Goal: Task Accomplishment & Management: Complete application form

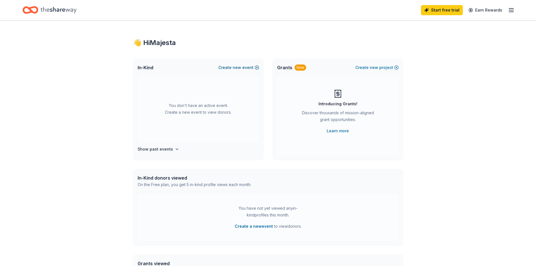
click at [246, 68] on button "Create new event" at bounding box center [239, 67] width 41 height 7
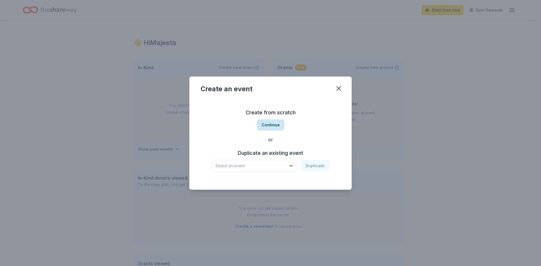
click at [263, 126] on button "Continue" at bounding box center [270, 124] width 27 height 11
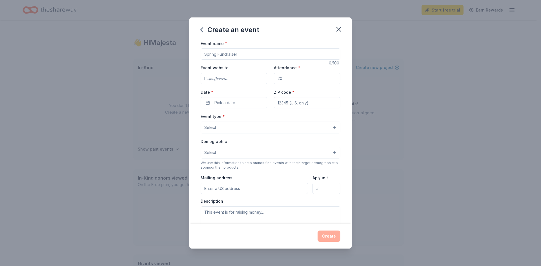
click at [246, 53] on input "Event name *" at bounding box center [271, 53] width 140 height 11
click at [246, 54] on input "Event name *" at bounding box center [271, 53] width 140 height 11
type input "[PERSON_NAME] Library Bingo"
click at [225, 80] on input "Event website" at bounding box center [234, 78] width 66 height 11
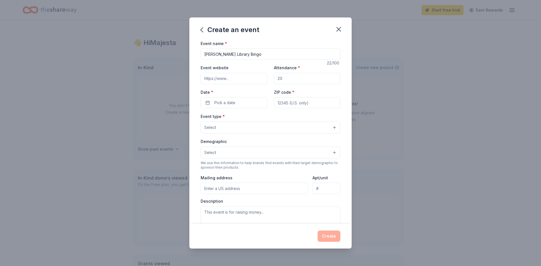
click at [236, 78] on input "Event website" at bounding box center [234, 78] width 66 height 11
type input "https://www.copelandpto.org"
drag, startPoint x: 291, startPoint y: 77, endPoint x: 256, endPoint y: 82, distance: 35.2
click at [256, 82] on div "Event website https://www.copelandpto.org Attendance * Date * Pick a date ZIP c…" at bounding box center [271, 86] width 140 height 44
type input "5"
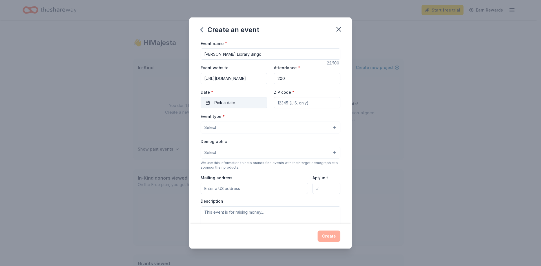
type input "200"
click at [229, 103] on span "Pick a date" at bounding box center [224, 102] width 21 height 7
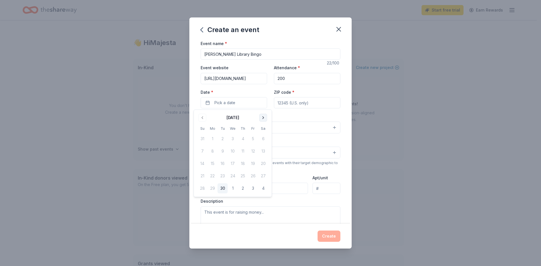
click at [264, 118] on button "Go to next month" at bounding box center [263, 118] width 8 height 8
click at [255, 140] on button "5" at bounding box center [253, 139] width 10 height 10
click at [247, 139] on button "4" at bounding box center [243, 139] width 10 height 10
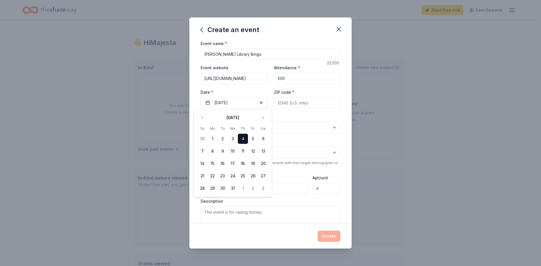
click at [307, 105] on input "ZIP code *" at bounding box center [307, 102] width 66 height 11
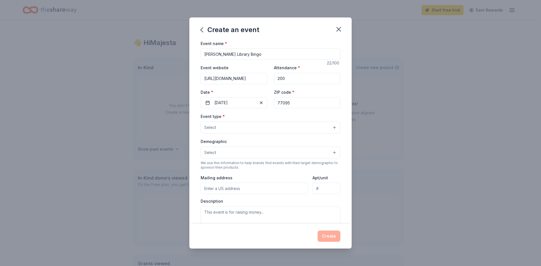
type input "77095"
click at [296, 127] on button "Select" at bounding box center [271, 128] width 140 height 12
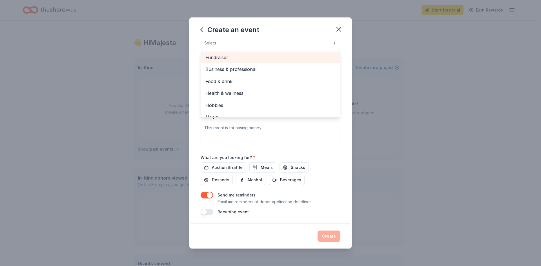
click at [238, 54] on span "Fundraiser" at bounding box center [270, 57] width 130 height 7
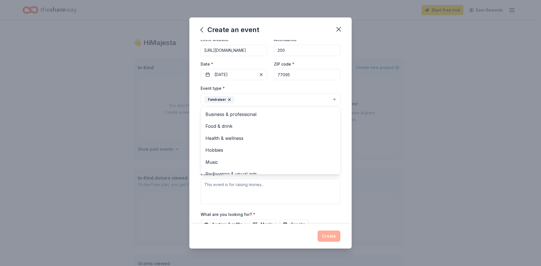
click at [193, 146] on div "Event name * Copeland Library Bingo 22 /100 Event website https://www.copelandp…" at bounding box center [270, 132] width 162 height 184
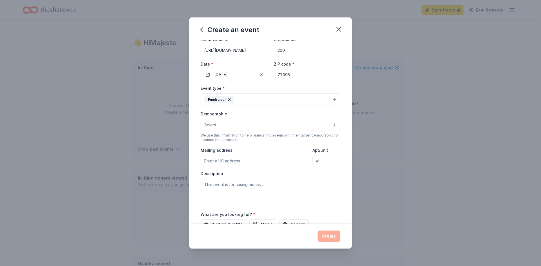
click at [233, 127] on button "Select" at bounding box center [271, 125] width 140 height 12
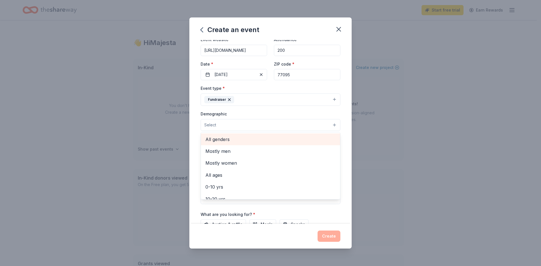
click at [231, 139] on span "All genders" at bounding box center [270, 139] width 130 height 7
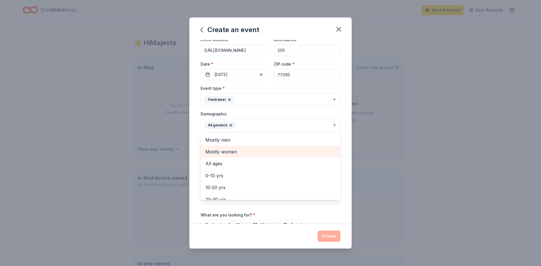
scroll to position [28, 0]
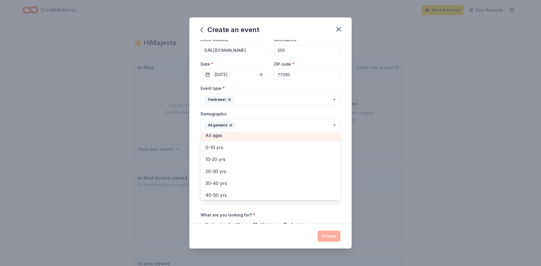
click at [245, 137] on span "All ages" at bounding box center [270, 135] width 130 height 7
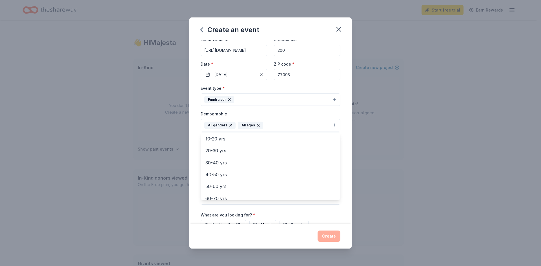
scroll to position [66, 0]
click at [196, 158] on div "Event name * Copeland Library Bingo 22 /100 Event website https://www.copelandp…" at bounding box center [270, 132] width 162 height 184
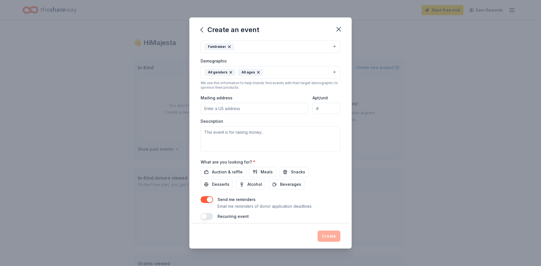
scroll to position [84, 0]
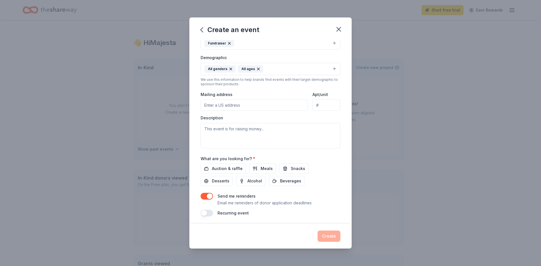
click at [242, 97] on div "Mailing address" at bounding box center [254, 101] width 107 height 20
click at [242, 106] on input "Mailing address" at bounding box center [254, 104] width 107 height 11
type input "18018 Forest Heights Drive, Houston, TX, 77095"
click at [253, 130] on textarea at bounding box center [271, 135] width 140 height 25
paste textarea "Join us for a lively Bingo Night in support of the Copeland Elementary School l…"
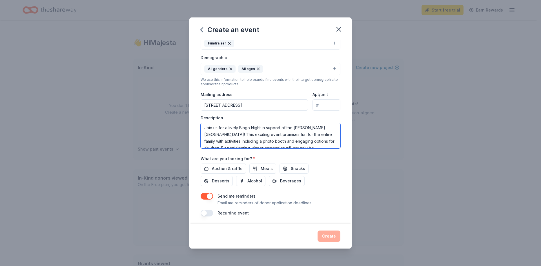
scroll to position [0, 0]
type textarea "Join us for a lively Bingo Night in support of the Copeland Elementary School l…"
click at [333, 177] on div "Auction & raffle Meals Snacks Desserts Alcohol Beverages" at bounding box center [271, 175] width 140 height 23
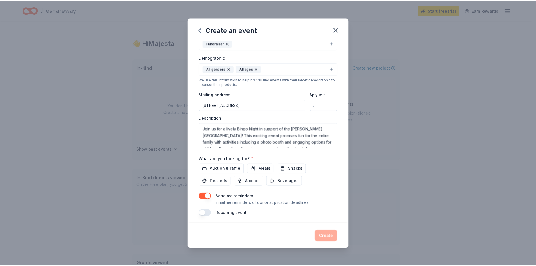
scroll to position [86, 0]
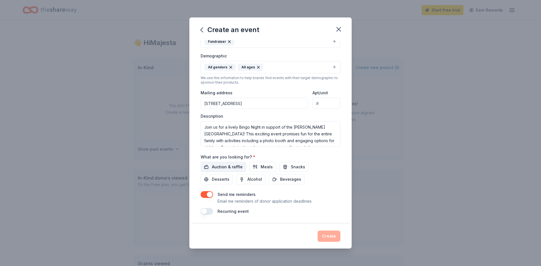
click at [229, 166] on span "Auction & raffle" at bounding box center [227, 167] width 31 height 7
click at [291, 166] on span "Snacks" at bounding box center [298, 167] width 14 height 7
drag, startPoint x: 281, startPoint y: 178, endPoint x: 215, endPoint y: 179, distance: 66.5
click at [281, 178] on span "Beverages" at bounding box center [290, 179] width 21 height 7
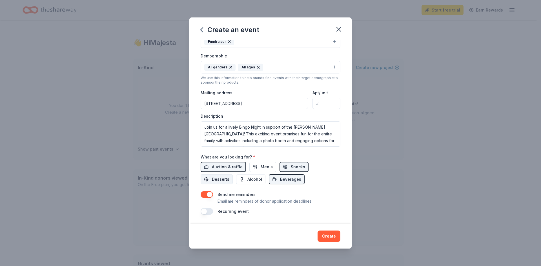
click at [209, 179] on button "Desserts" at bounding box center [217, 179] width 32 height 10
click at [332, 234] on button "Create" at bounding box center [328, 236] width 23 height 11
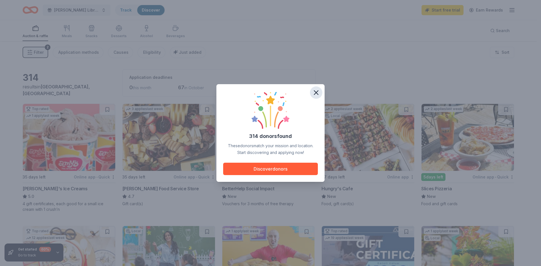
click at [317, 91] on icon "button" at bounding box center [316, 93] width 8 height 8
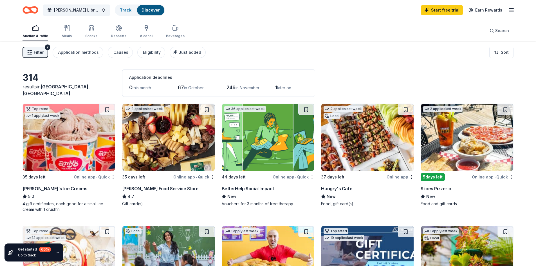
click at [34, 54] on span "Filter" at bounding box center [39, 52] width 10 height 7
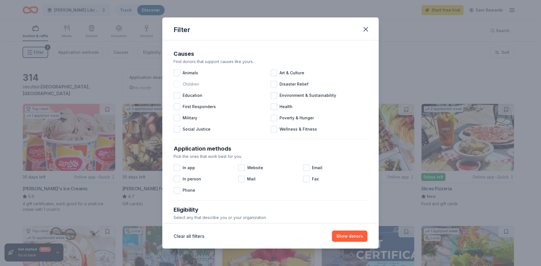
click at [190, 85] on span "Children" at bounding box center [190, 84] width 17 height 7
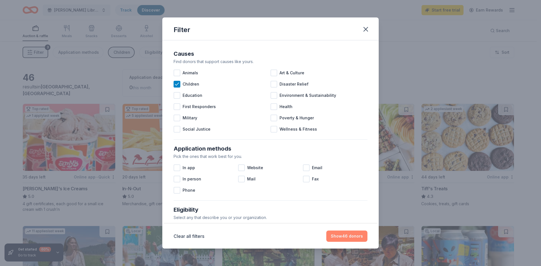
click at [357, 234] on button "Show 46 donors" at bounding box center [346, 236] width 41 height 11
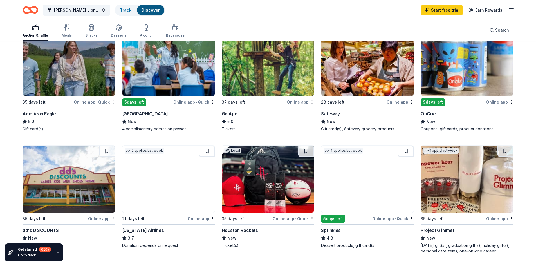
scroll to position [253, 0]
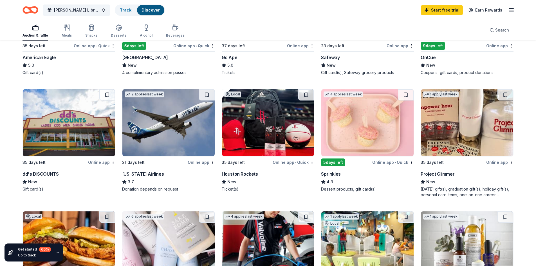
click at [270, 131] on img at bounding box center [268, 122] width 92 height 67
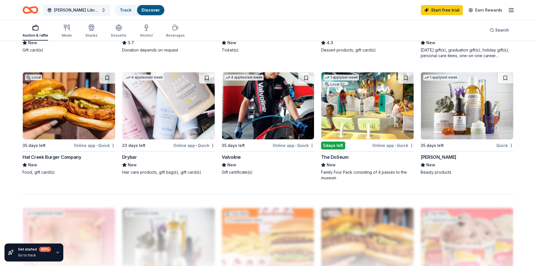
scroll to position [394, 0]
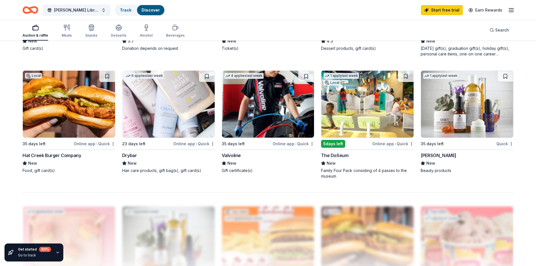
click at [192, 107] on img at bounding box center [168, 104] width 92 height 67
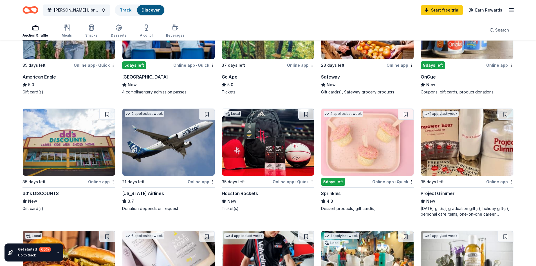
scroll to position [225, 0]
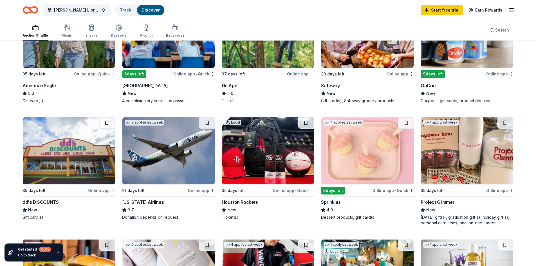
click at [331, 152] on img at bounding box center [368, 150] width 92 height 67
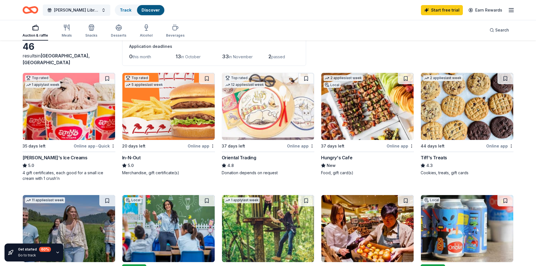
scroll to position [0, 0]
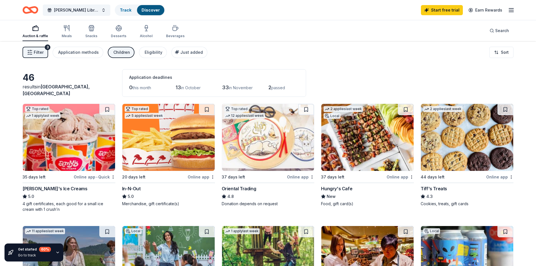
click at [39, 53] on span "Filter" at bounding box center [39, 52] width 10 height 7
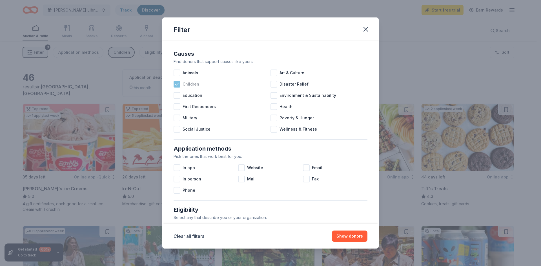
click at [178, 83] on icon at bounding box center [177, 84] width 6 height 6
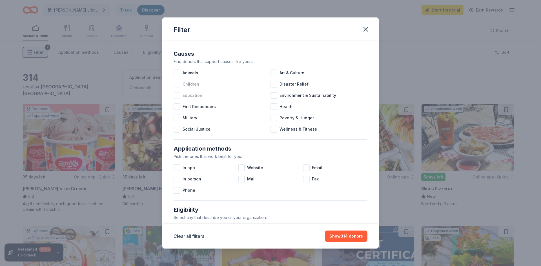
click at [177, 96] on div at bounding box center [176, 95] width 7 height 7
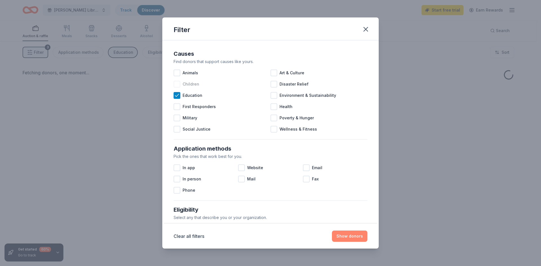
click at [353, 232] on button "Show donors" at bounding box center [349, 236] width 35 height 11
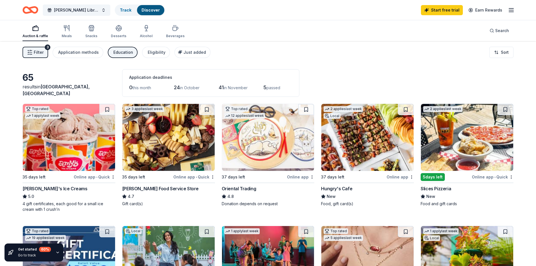
click at [116, 53] on div "Education" at bounding box center [123, 52] width 20 height 7
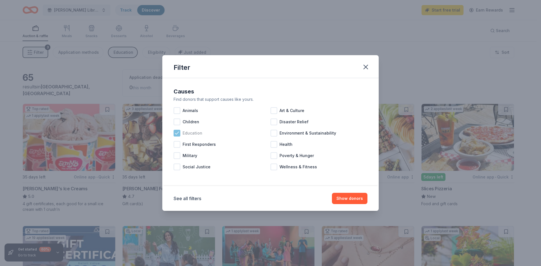
click at [175, 134] on icon at bounding box center [177, 133] width 6 height 6
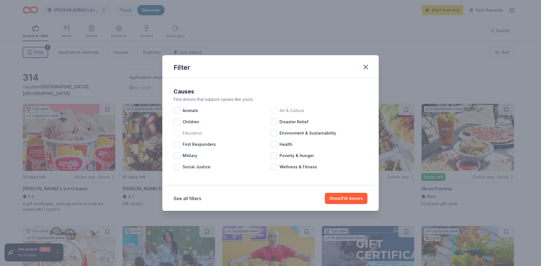
click at [277, 113] on div at bounding box center [273, 110] width 7 height 7
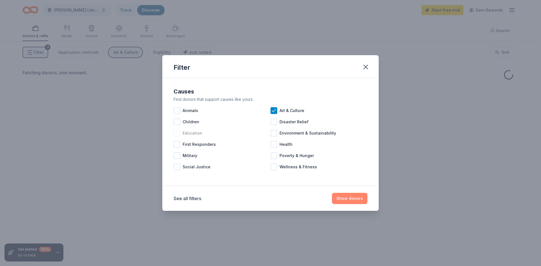
click at [343, 196] on button "Show donors" at bounding box center [349, 198] width 35 height 11
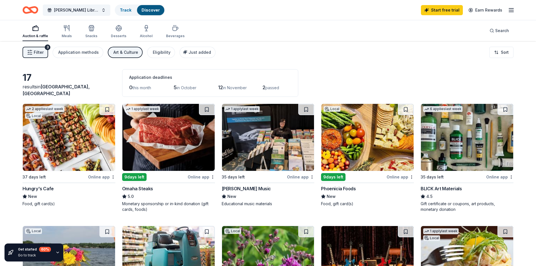
click at [127, 50] on div "Art & Culture" at bounding box center [125, 52] width 25 height 7
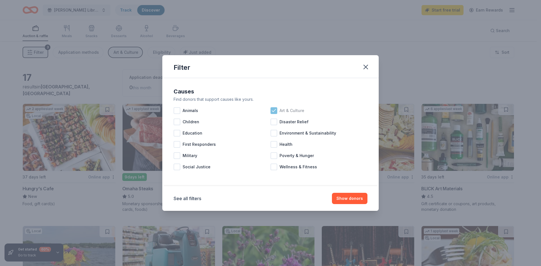
click at [276, 110] on icon at bounding box center [274, 111] width 6 height 6
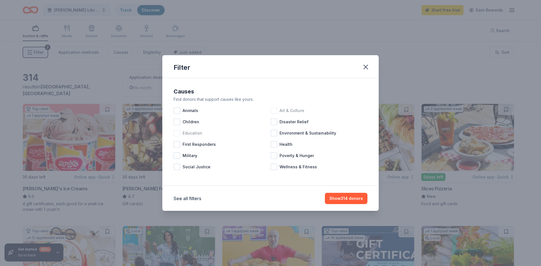
click at [177, 132] on div at bounding box center [176, 133] width 7 height 7
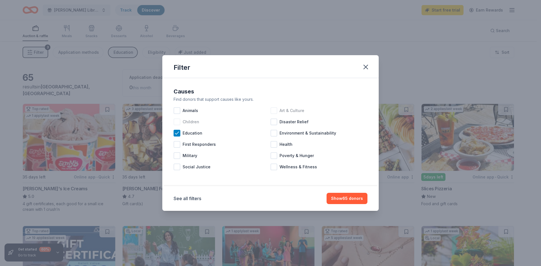
click at [177, 121] on div at bounding box center [176, 122] width 7 height 7
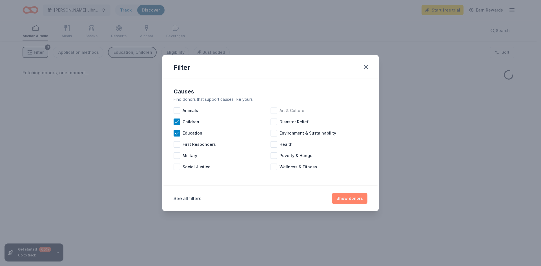
click at [338, 195] on button "Show donors" at bounding box center [349, 198] width 35 height 11
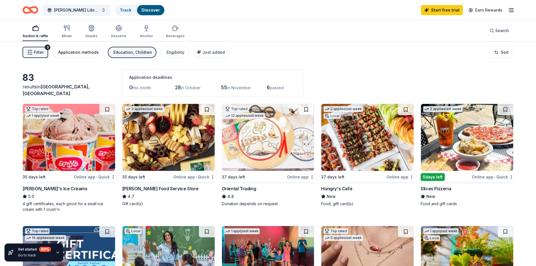
click at [72, 55] on div "Application methods" at bounding box center [78, 52] width 41 height 7
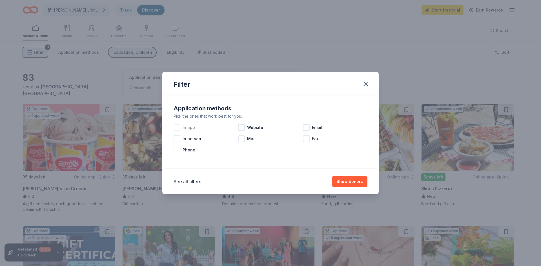
click at [177, 129] on div at bounding box center [176, 127] width 7 height 7
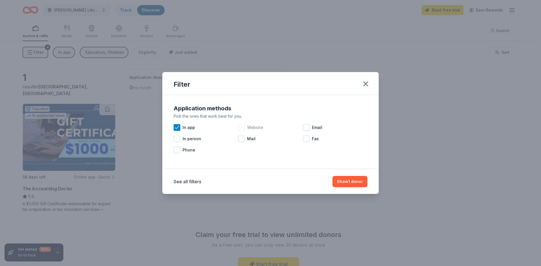
click at [242, 129] on div at bounding box center [241, 127] width 7 height 7
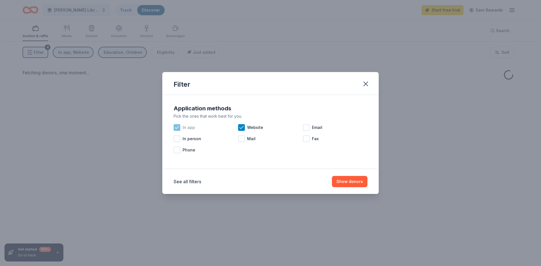
click at [176, 126] on icon at bounding box center [177, 128] width 6 height 6
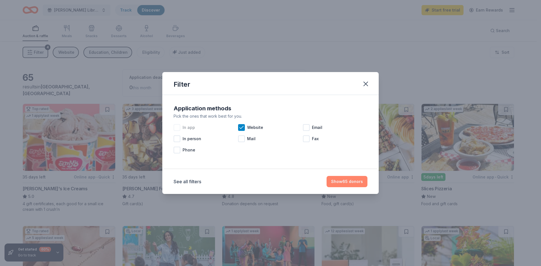
click at [352, 184] on button "Show 65 donors" at bounding box center [346, 181] width 41 height 11
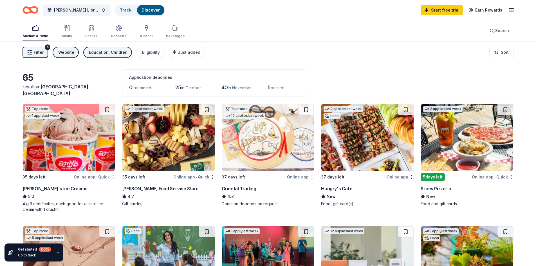
click at [119, 53] on div "Education, Children" at bounding box center [108, 52] width 39 height 7
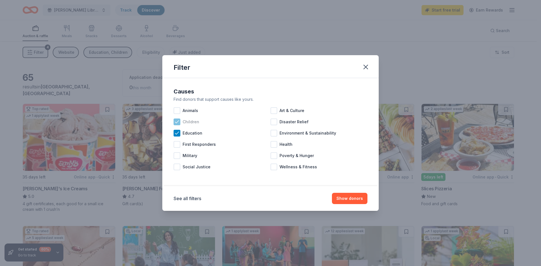
drag, startPoint x: 178, startPoint y: 123, endPoint x: 241, endPoint y: 144, distance: 66.6
click at [178, 123] on icon at bounding box center [177, 122] width 6 height 6
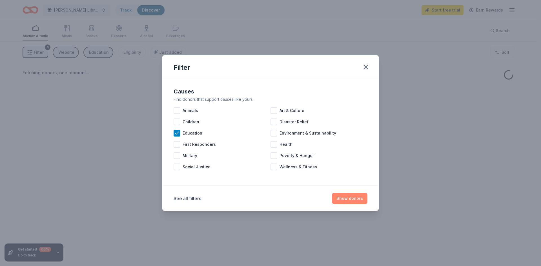
click at [362, 200] on button "Show donors" at bounding box center [349, 198] width 35 height 11
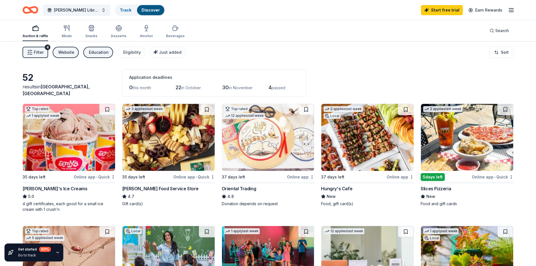
click at [97, 57] on button "Education" at bounding box center [98, 52] width 30 height 11
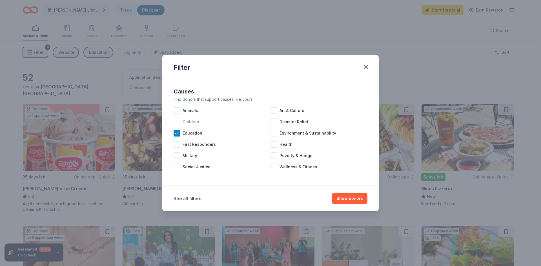
click at [178, 122] on div at bounding box center [176, 122] width 7 height 7
click at [175, 134] on icon at bounding box center [177, 133] width 6 height 6
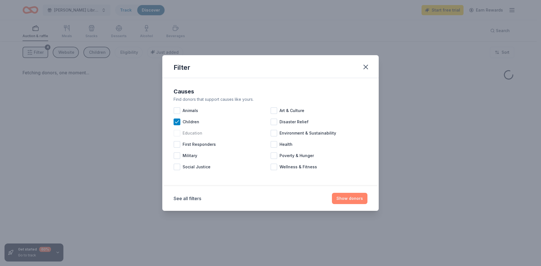
click at [353, 193] on button "Show donors" at bounding box center [349, 198] width 35 height 11
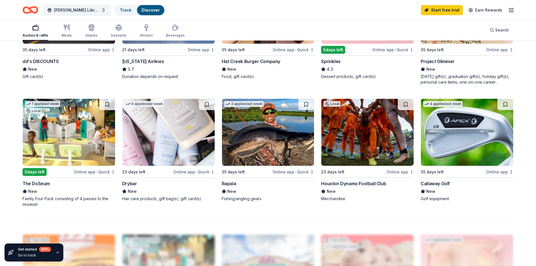
scroll to position [338, 0]
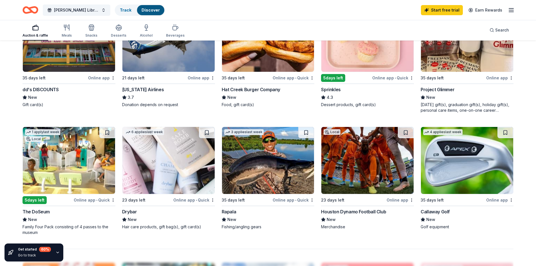
click at [392, 179] on img at bounding box center [368, 160] width 92 height 67
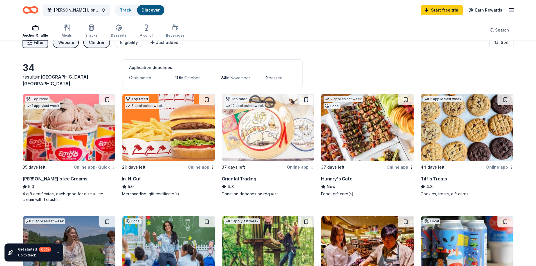
scroll to position [0, 0]
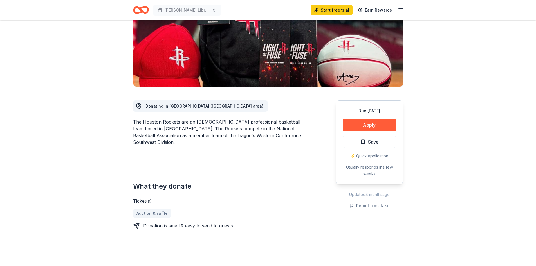
scroll to position [84, 0]
click at [375, 128] on button "Apply" at bounding box center [370, 125] width 54 height 12
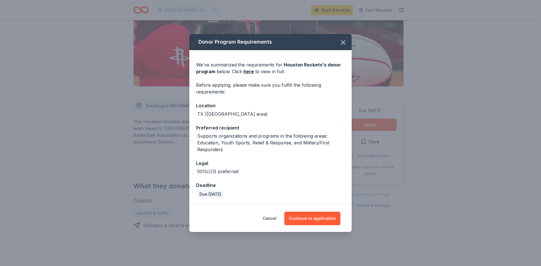
click at [386, 209] on div "Donor Program Requirements We've summarized the requirements for Houston Rocket…" at bounding box center [270, 133] width 541 height 266
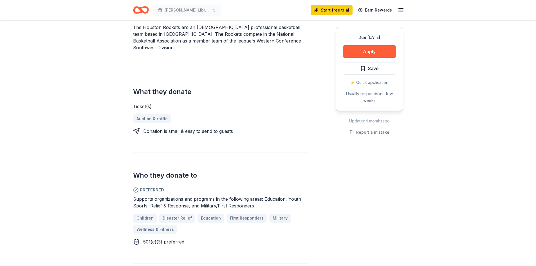
scroll to position [169, 0]
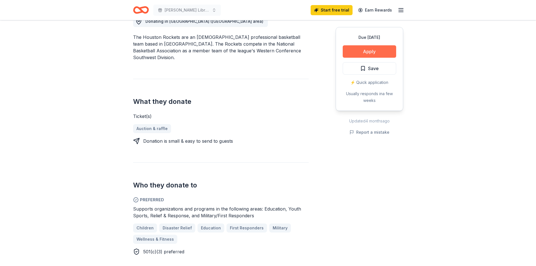
click at [380, 48] on button "Apply" at bounding box center [370, 51] width 54 height 12
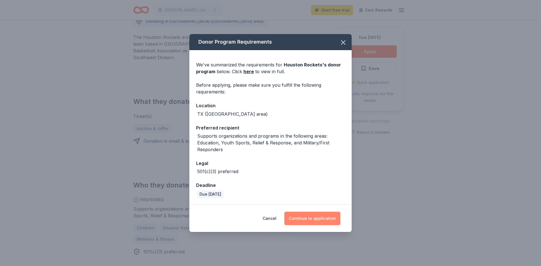
click at [300, 219] on button "Continue to application" at bounding box center [312, 219] width 56 height 14
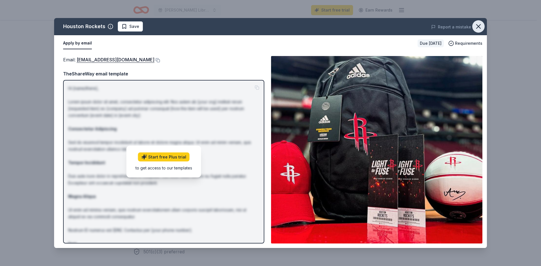
click at [479, 28] on icon "button" at bounding box center [478, 27] width 8 height 8
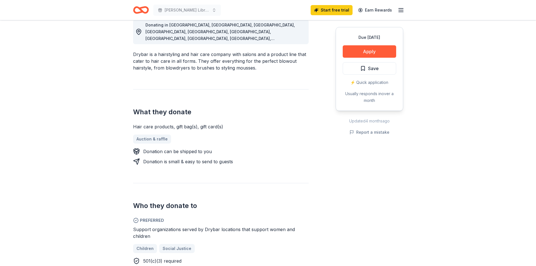
scroll to position [169, 0]
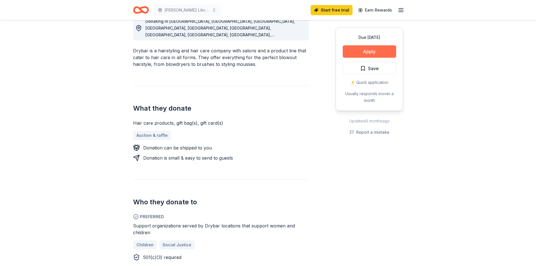
click at [369, 51] on button "Apply" at bounding box center [370, 51] width 54 height 12
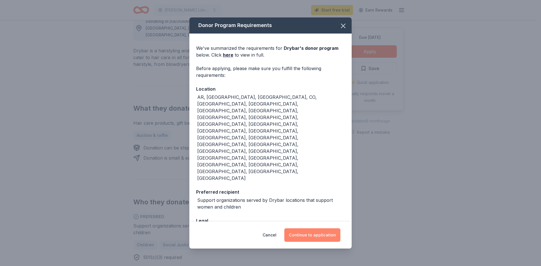
click at [305, 228] on button "Continue to application" at bounding box center [312, 235] width 56 height 14
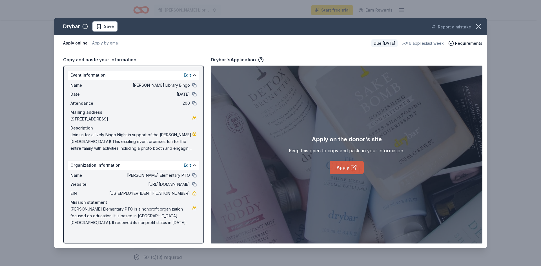
click at [348, 166] on link "Apply" at bounding box center [346, 168] width 34 height 14
click at [480, 29] on icon "button" at bounding box center [478, 27] width 8 height 8
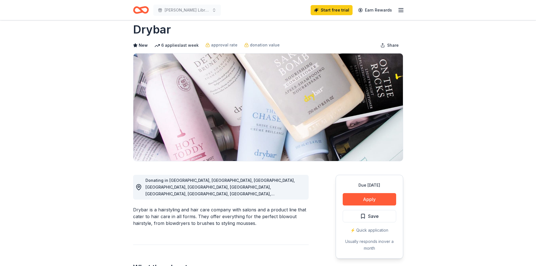
scroll to position [0, 0]
